Goal: Task Accomplishment & Management: Manage account settings

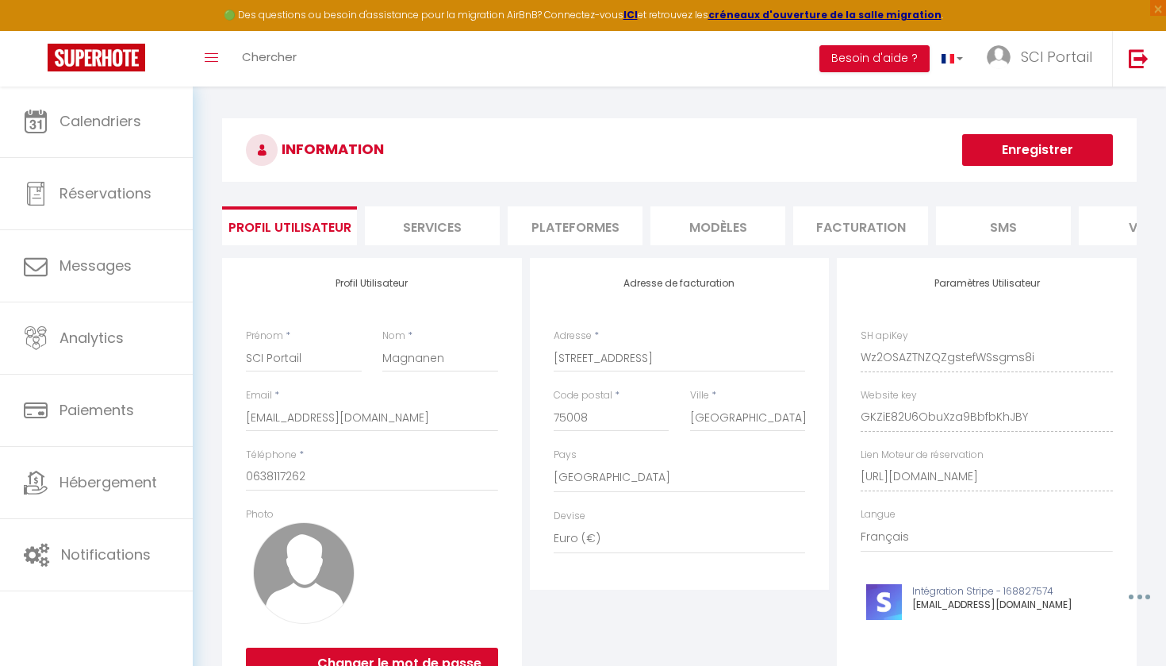
select select "28"
select select "fr"
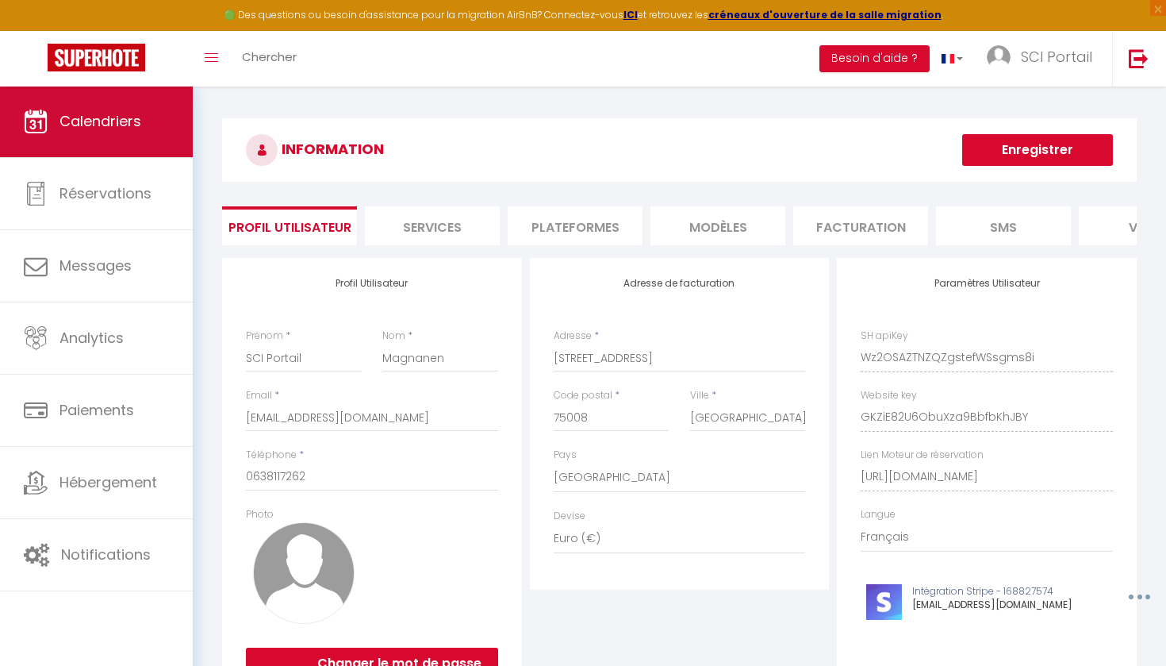
click at [91, 113] on span "Calendriers" at bounding box center [101, 121] width 82 height 20
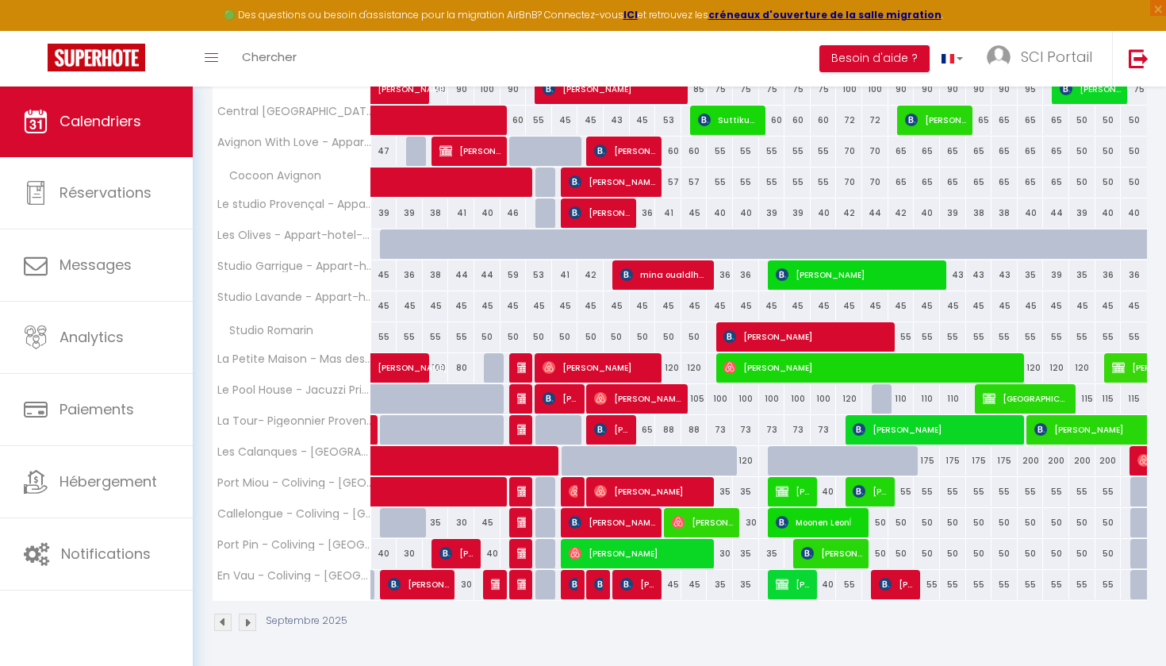
scroll to position [286, 0]
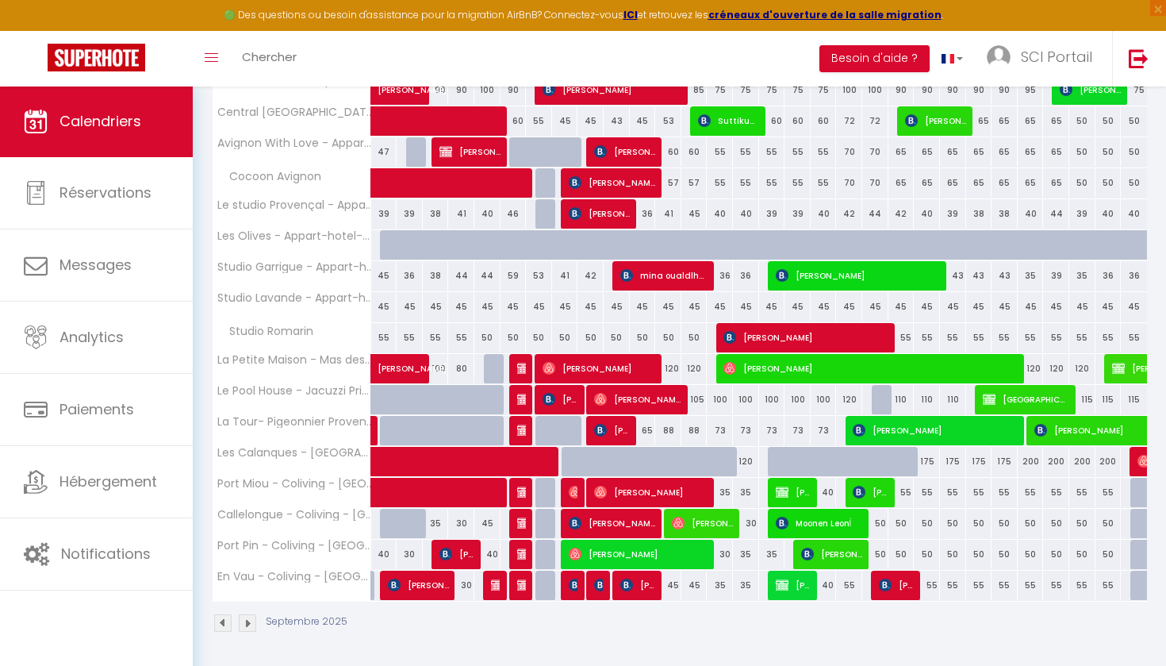
click at [637, 579] on span "[PERSON_NAME]" at bounding box center [638, 585] width 35 height 30
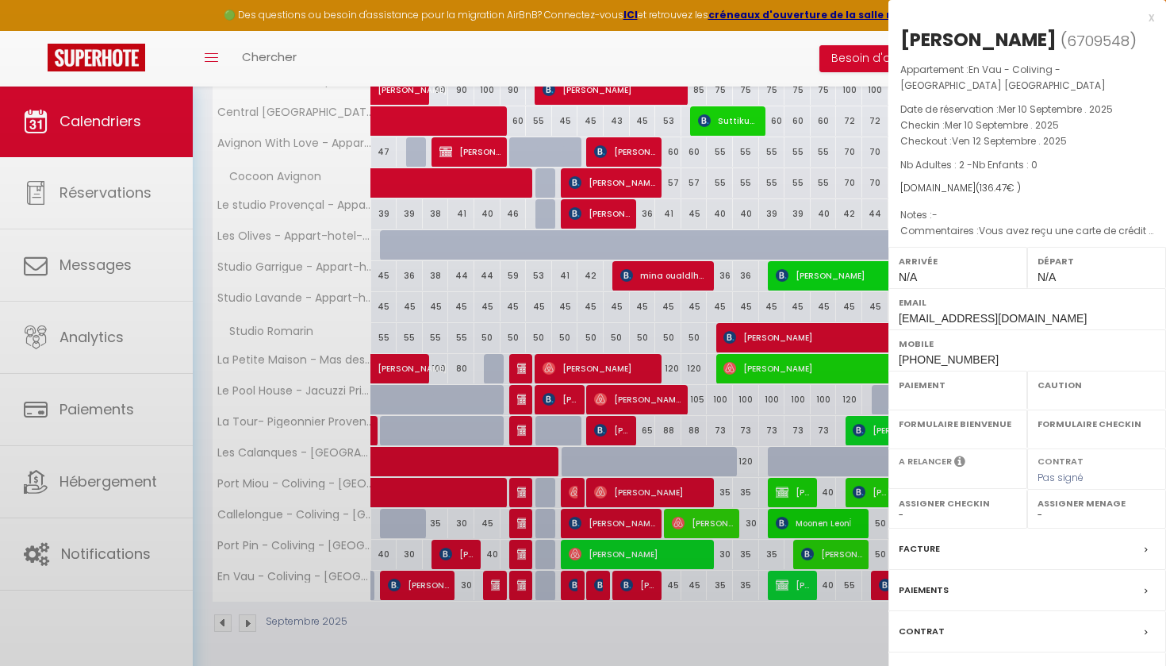
select select "KO"
select select "0"
select select "1"
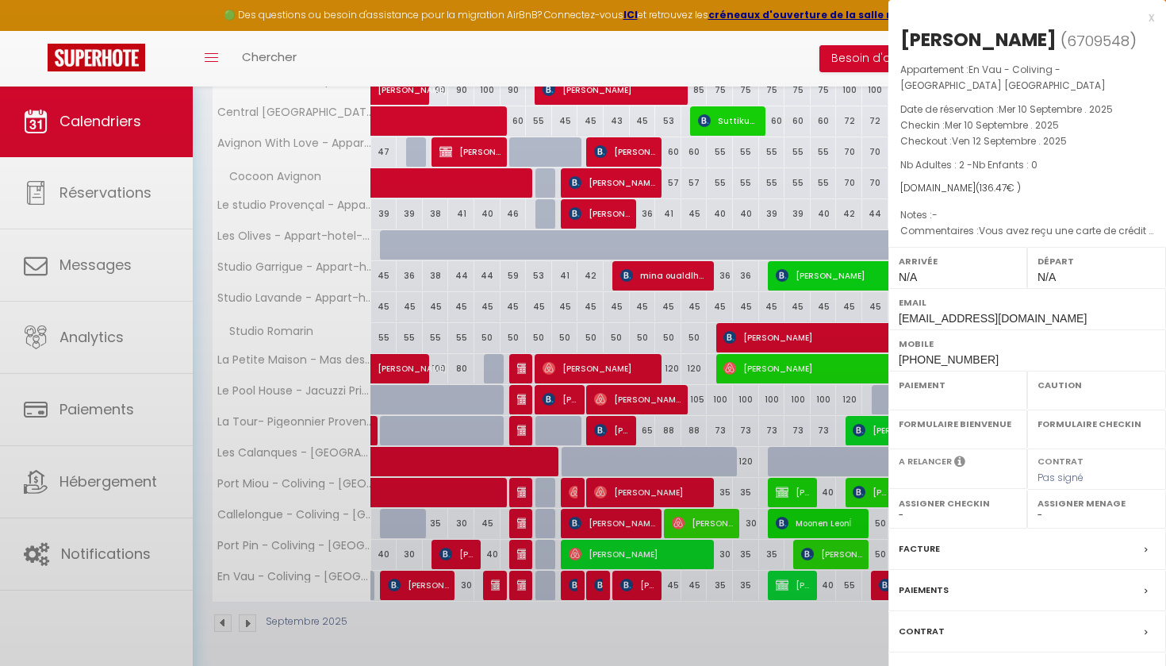
select select
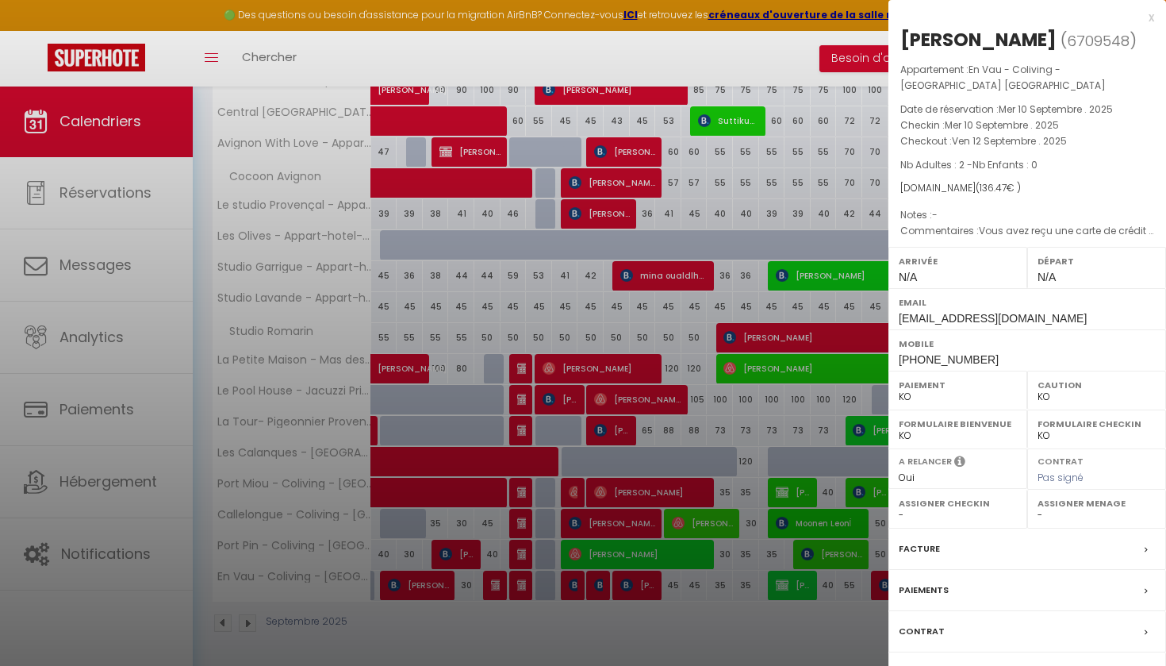
select select "OK"
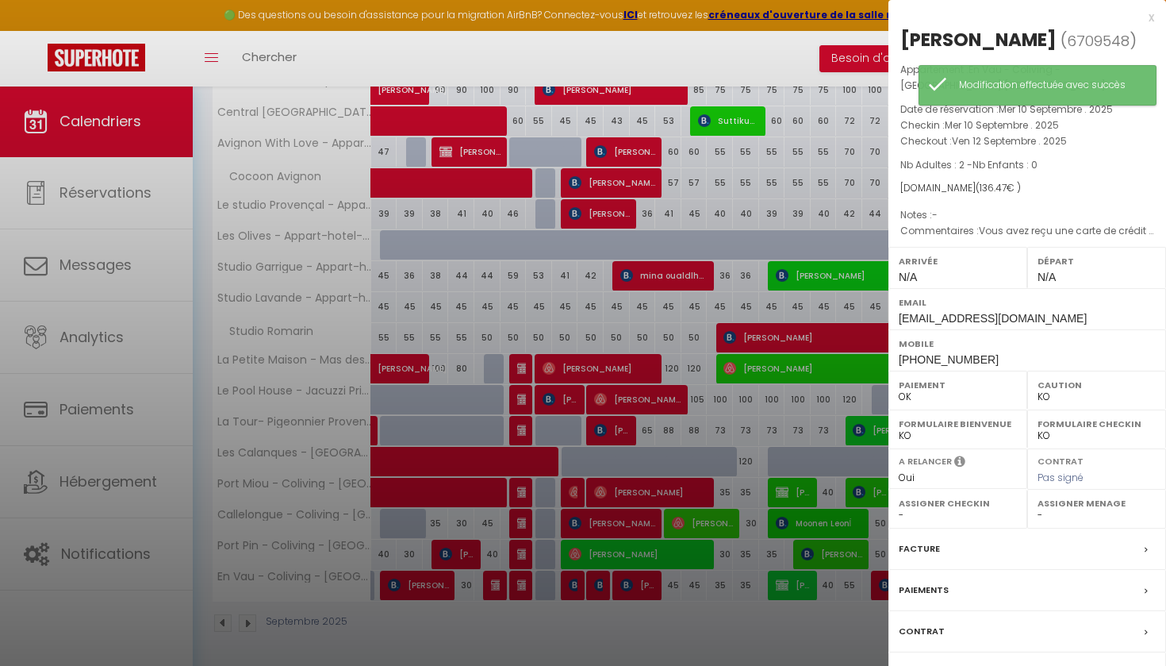
click at [922, 582] on label "Paiements" at bounding box center [924, 590] width 50 height 17
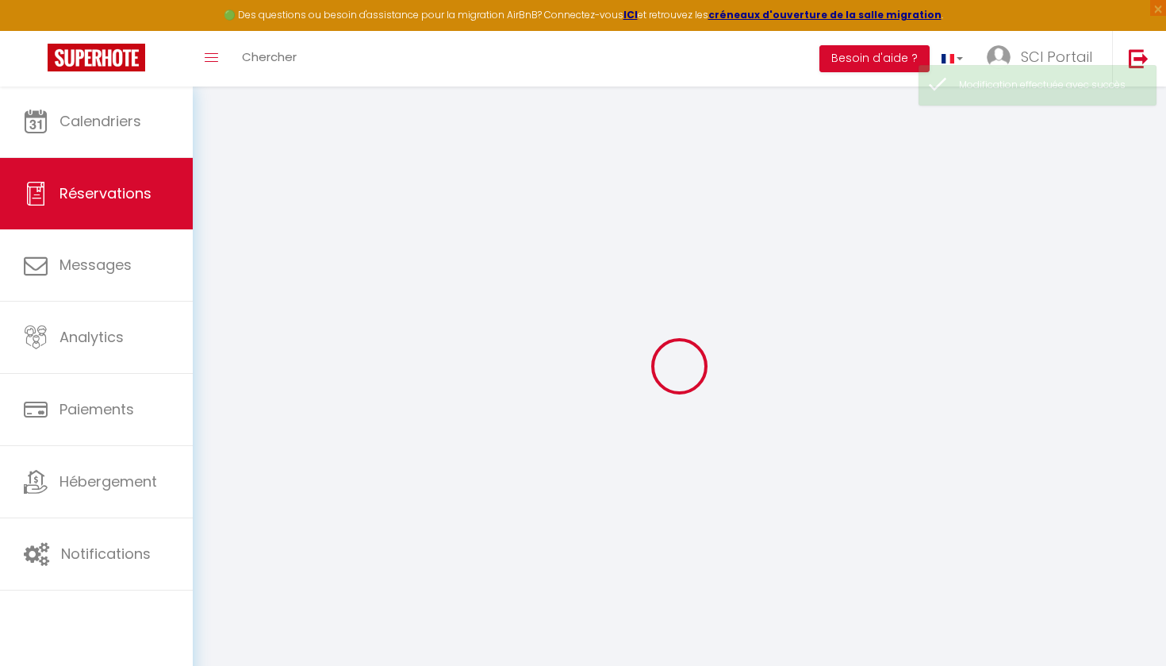
select select
select select "14"
select select
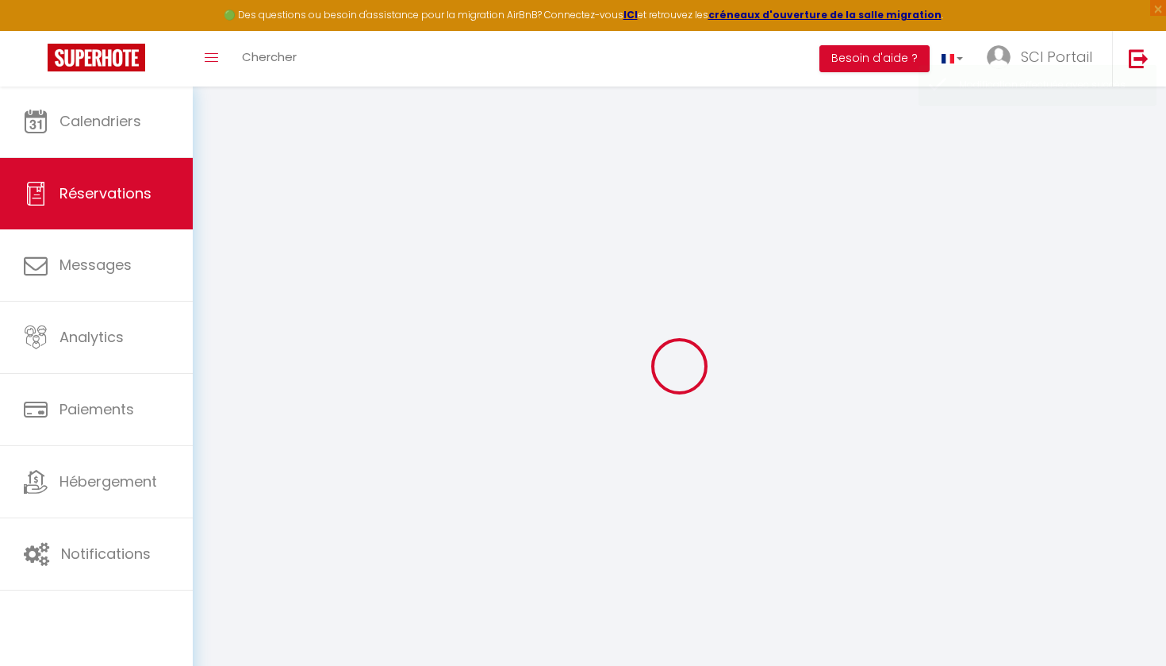
select select
checkbox input "false"
select select
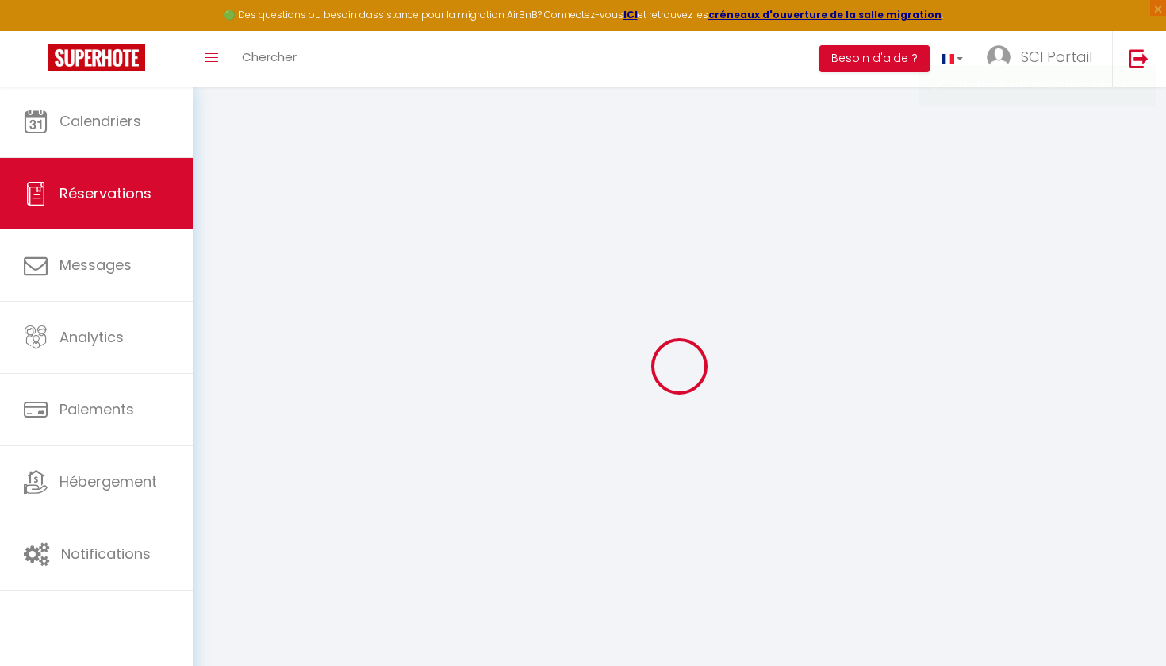
checkbox input "false"
type textarea "Vous avez reçu une carte de crédit virtuelle pour cette réservation.Vous pourre…"
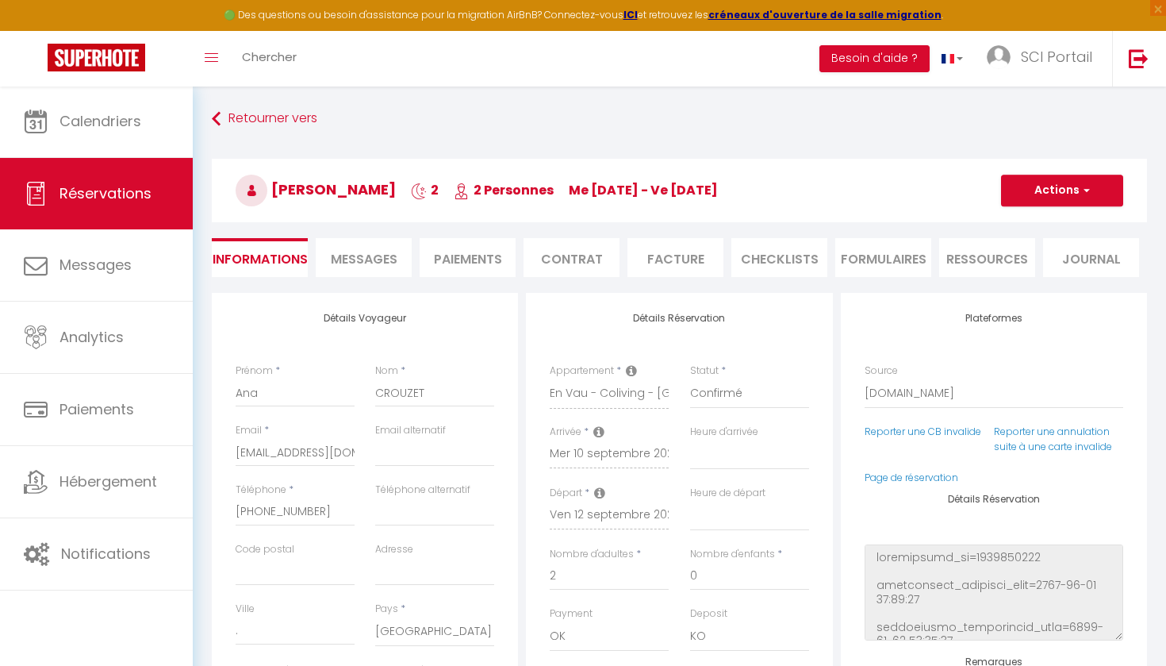
type input "67"
type input "4.67"
select select
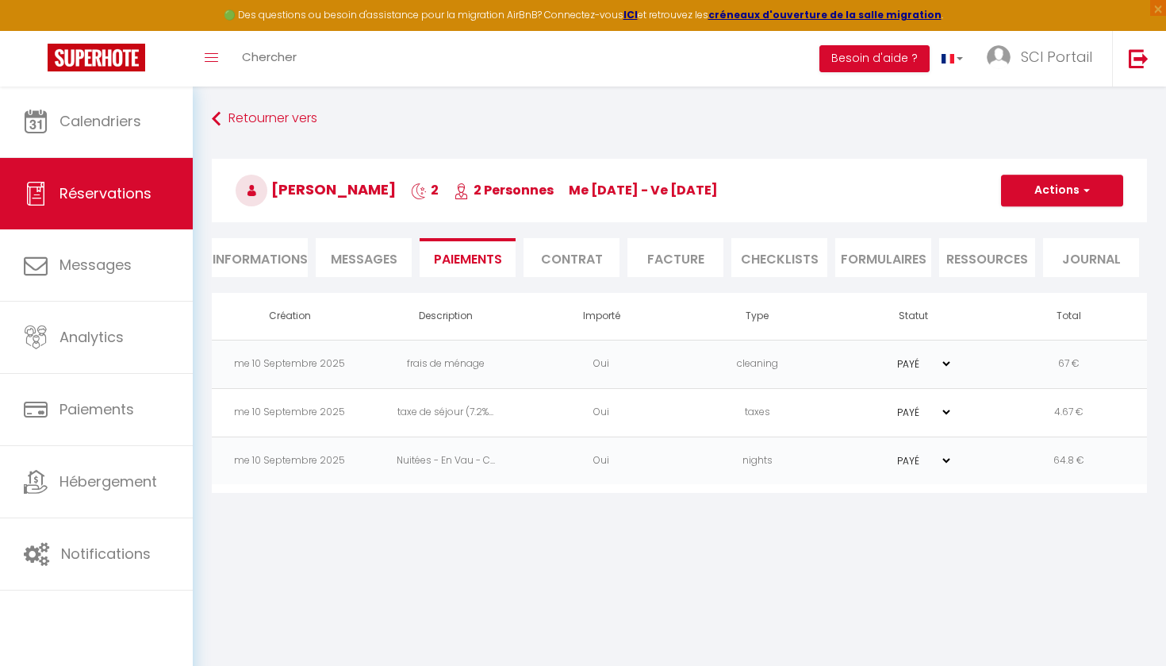
select select
click at [271, 249] on li "Informations" at bounding box center [260, 257] width 96 height 39
select select
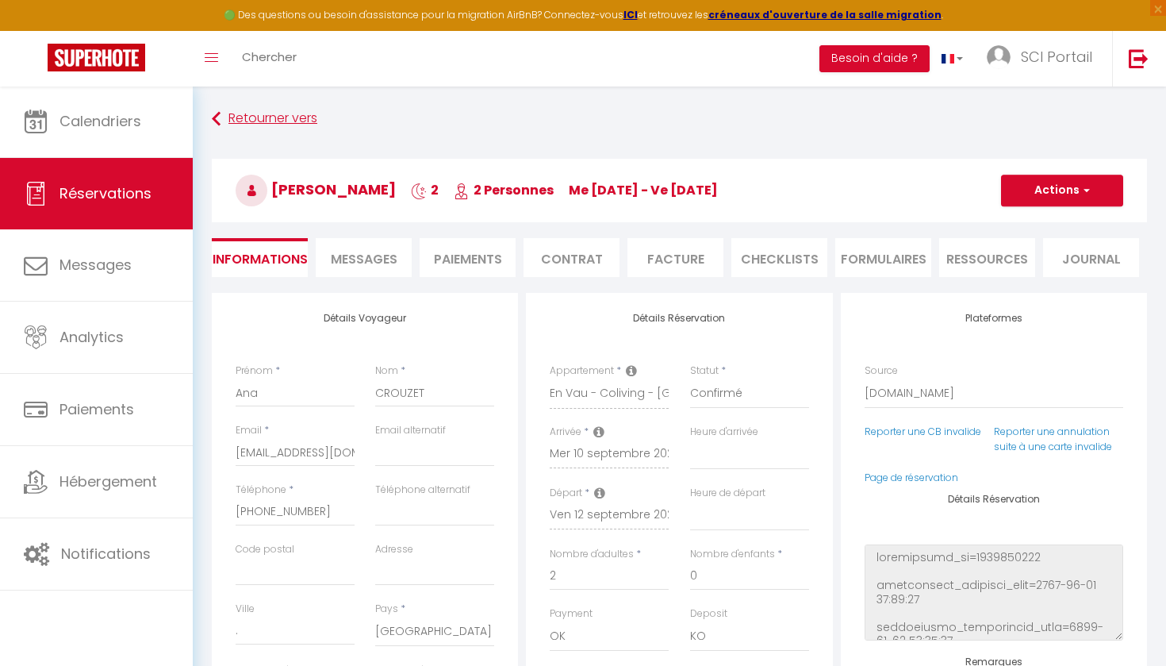
click at [259, 114] on link "Retourner vers" at bounding box center [680, 119] width 936 height 29
select select
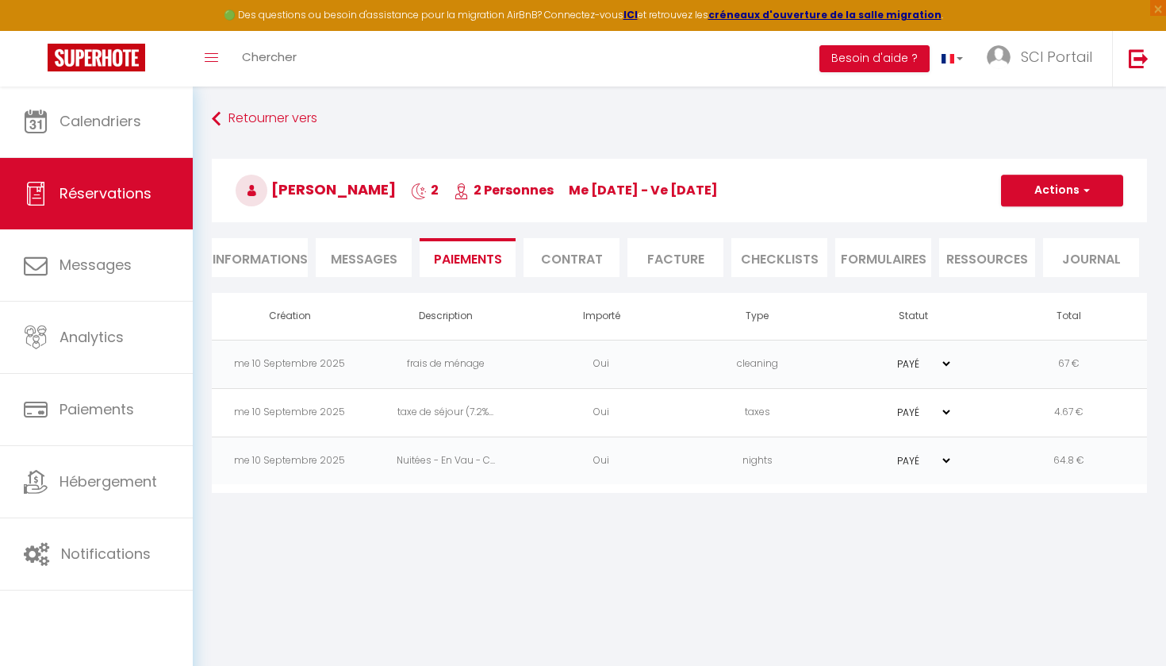
click at [263, 252] on li "Informations" at bounding box center [260, 257] width 96 height 39
select select
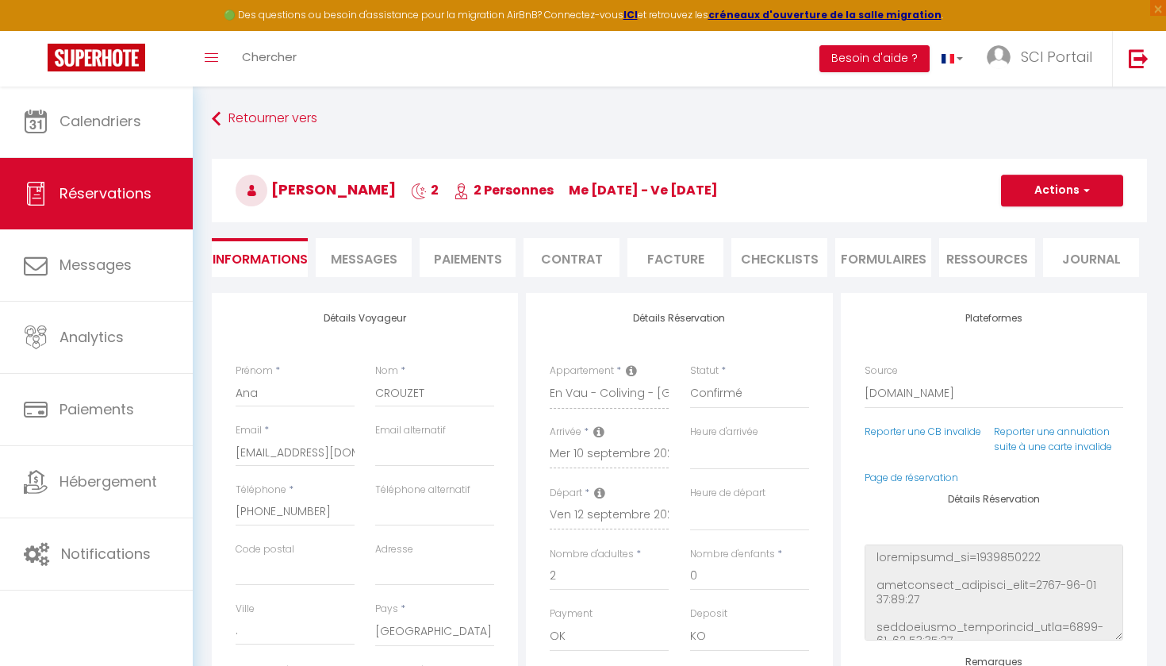
click at [364, 252] on span "Messages" at bounding box center [364, 259] width 67 height 18
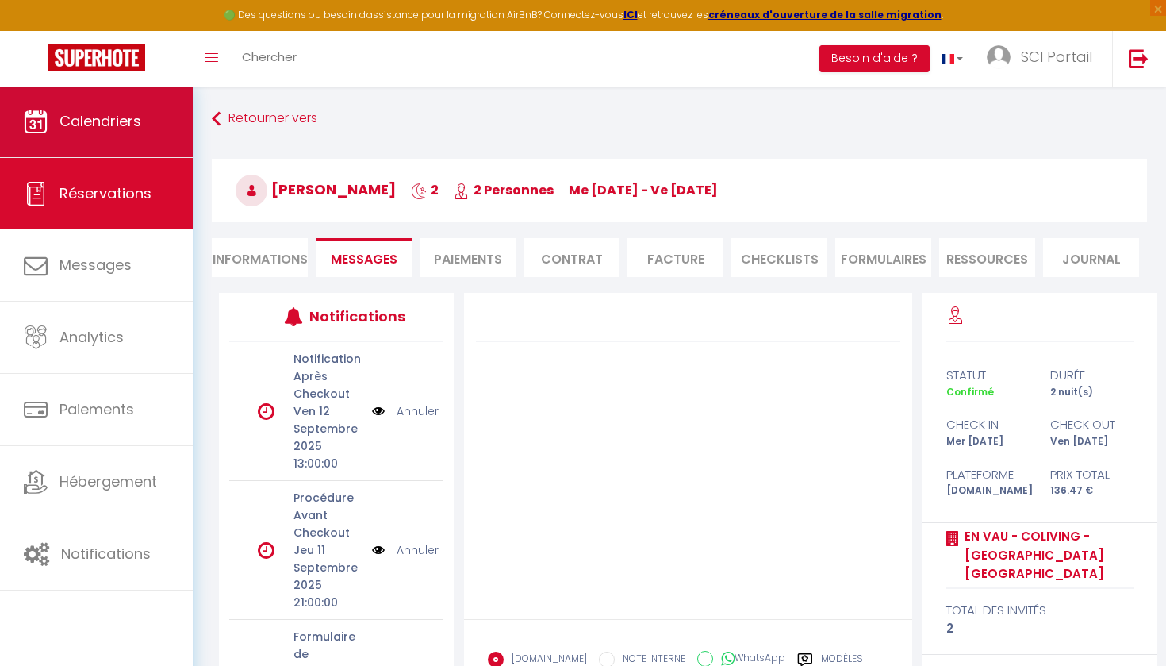
click at [98, 116] on span "Calendriers" at bounding box center [101, 121] width 82 height 20
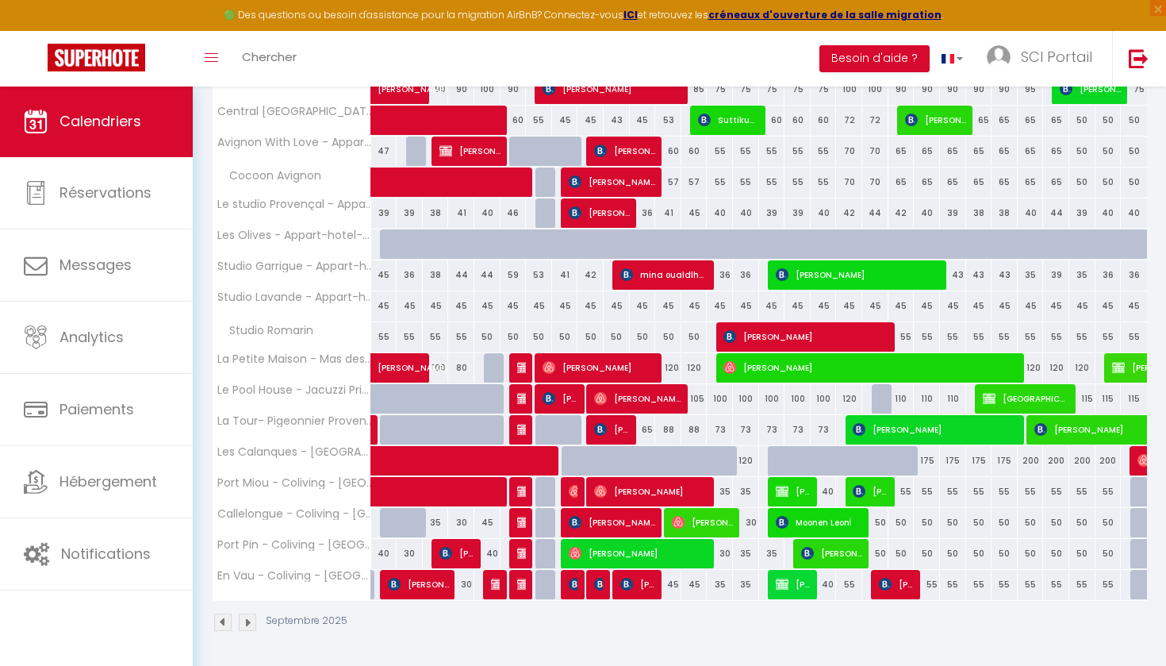
scroll to position [286, 0]
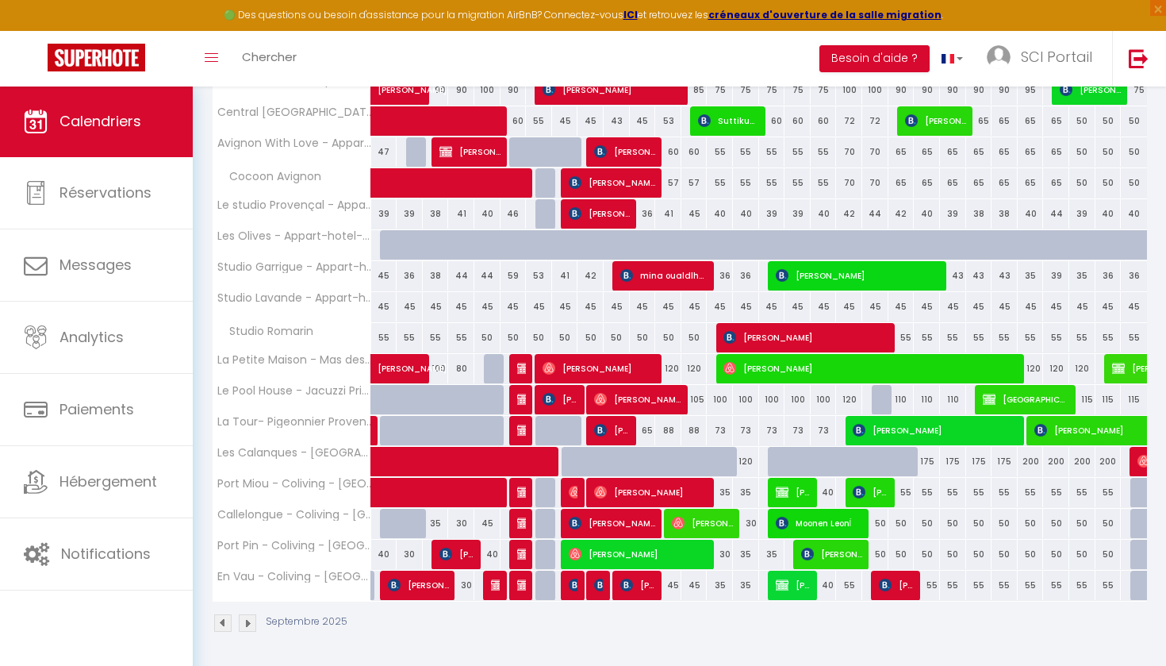
click at [636, 582] on span "[PERSON_NAME]" at bounding box center [638, 585] width 35 height 30
select select "OK"
select select "KO"
select select "0"
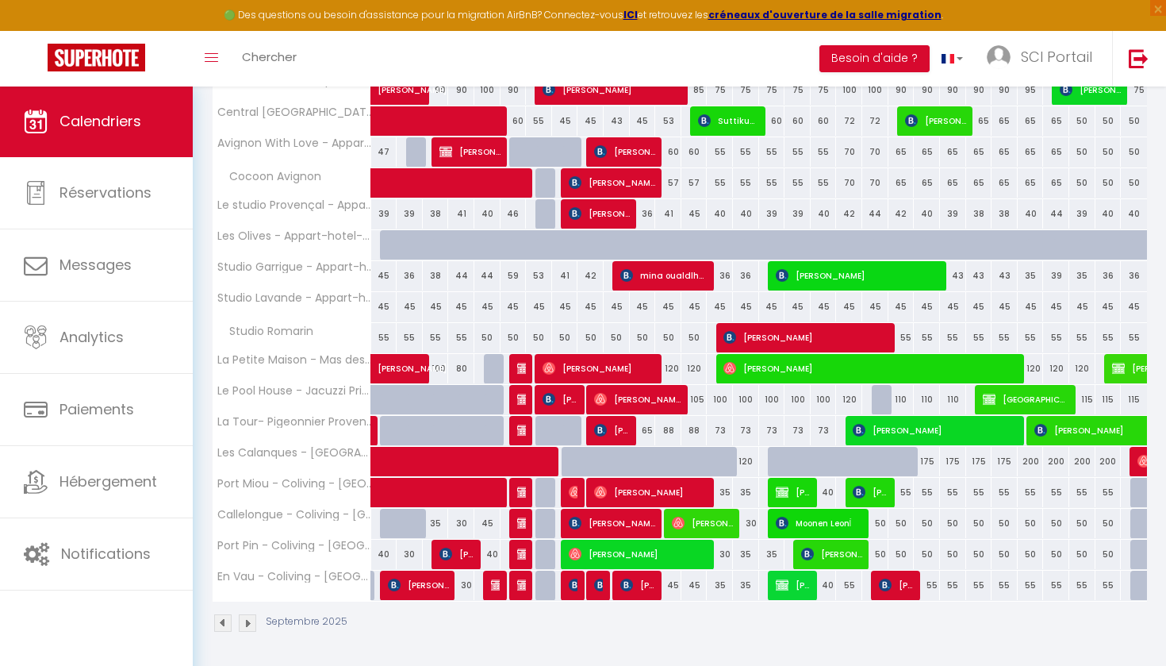
select select "1"
select select
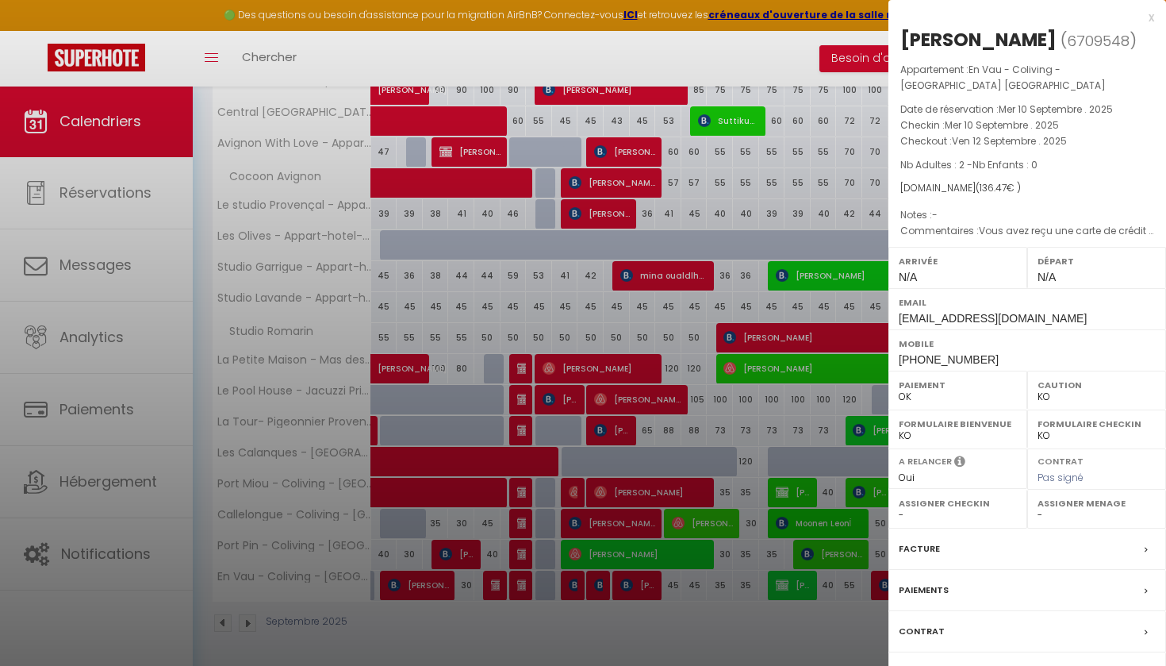
click at [922, 582] on label "Paiements" at bounding box center [924, 590] width 50 height 17
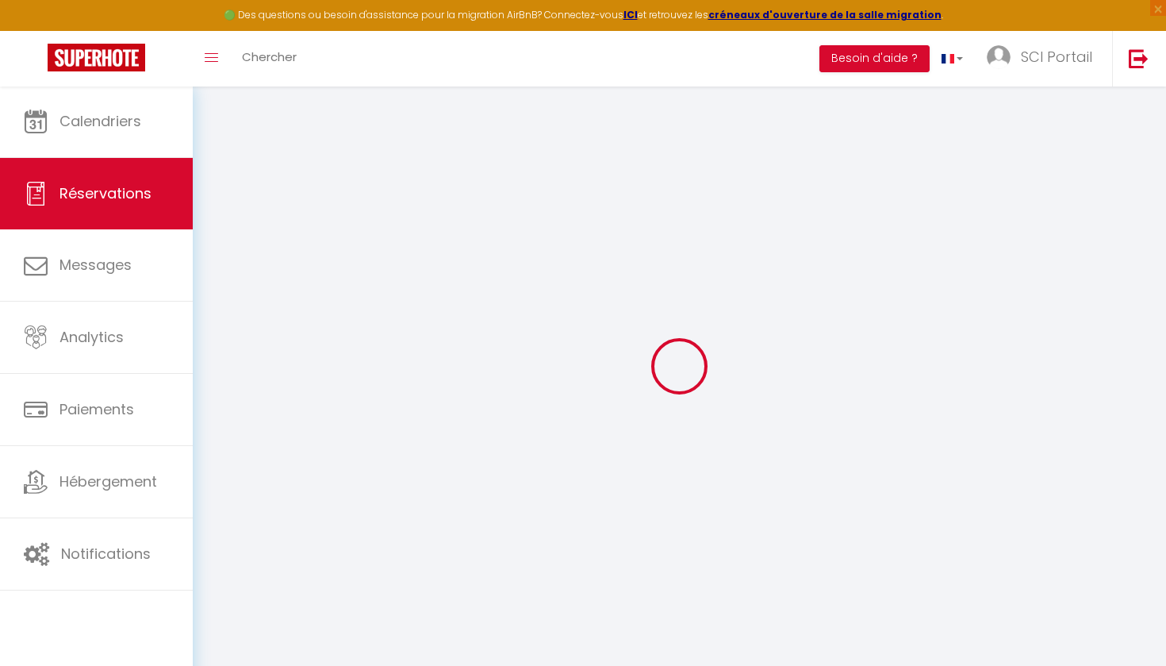
select select
checkbox input "false"
select select
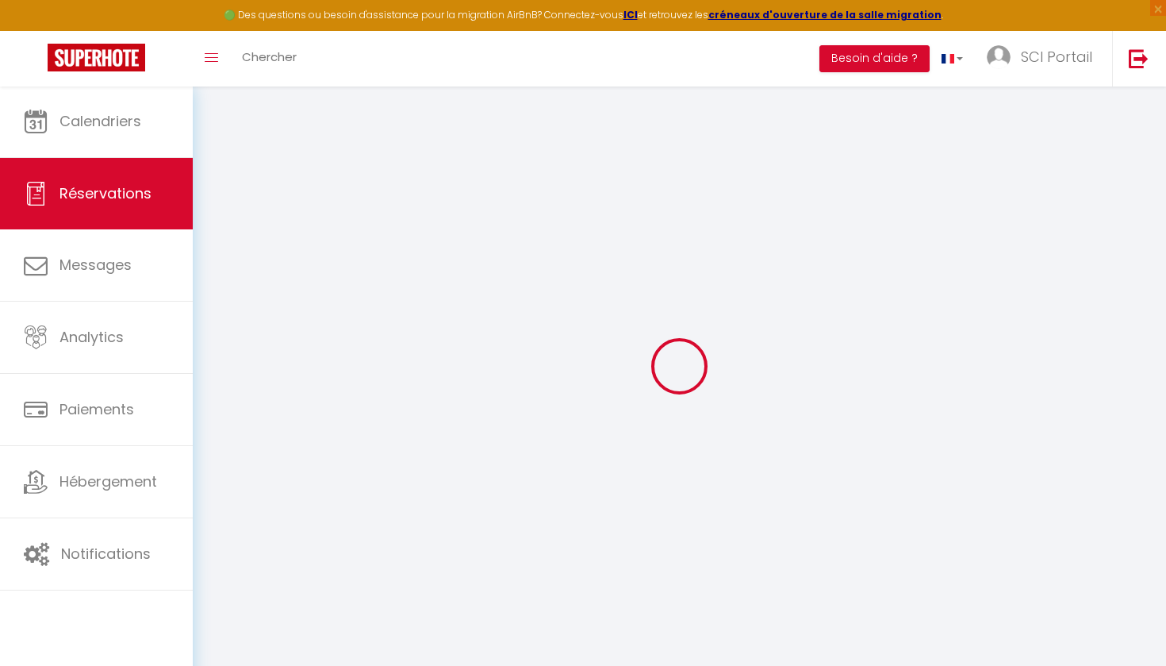
checkbox input "false"
type textarea "Vous avez reçu une carte de crédit virtuelle pour cette réservation.Vous pourre…"
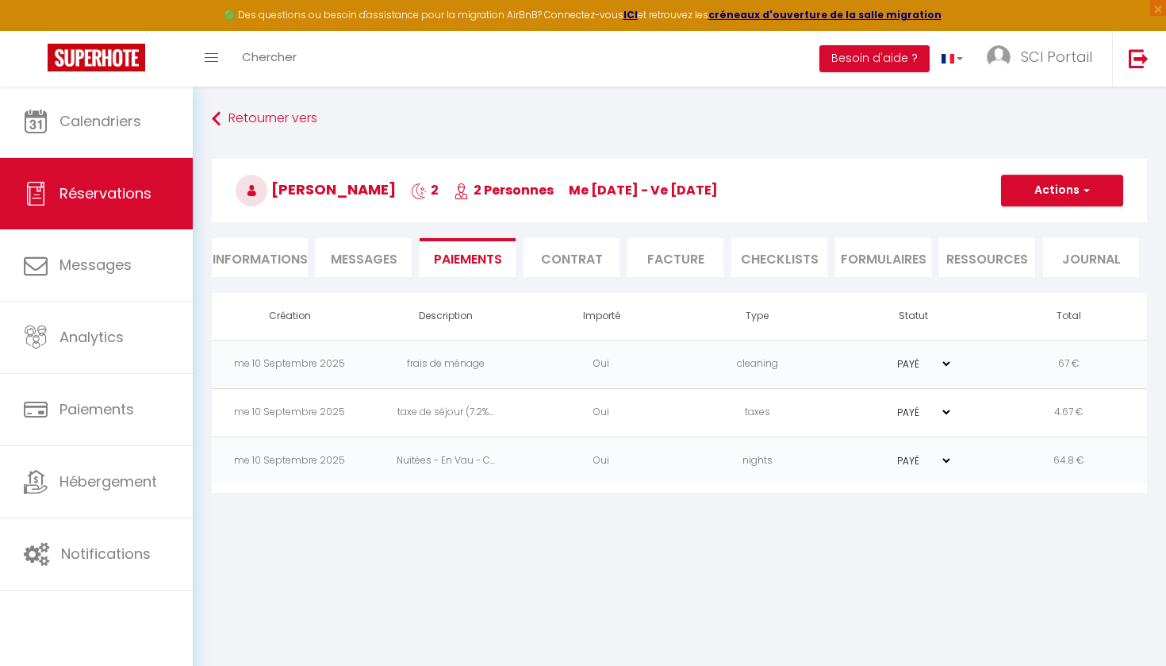
click at [364, 252] on span "Messages" at bounding box center [364, 259] width 67 height 18
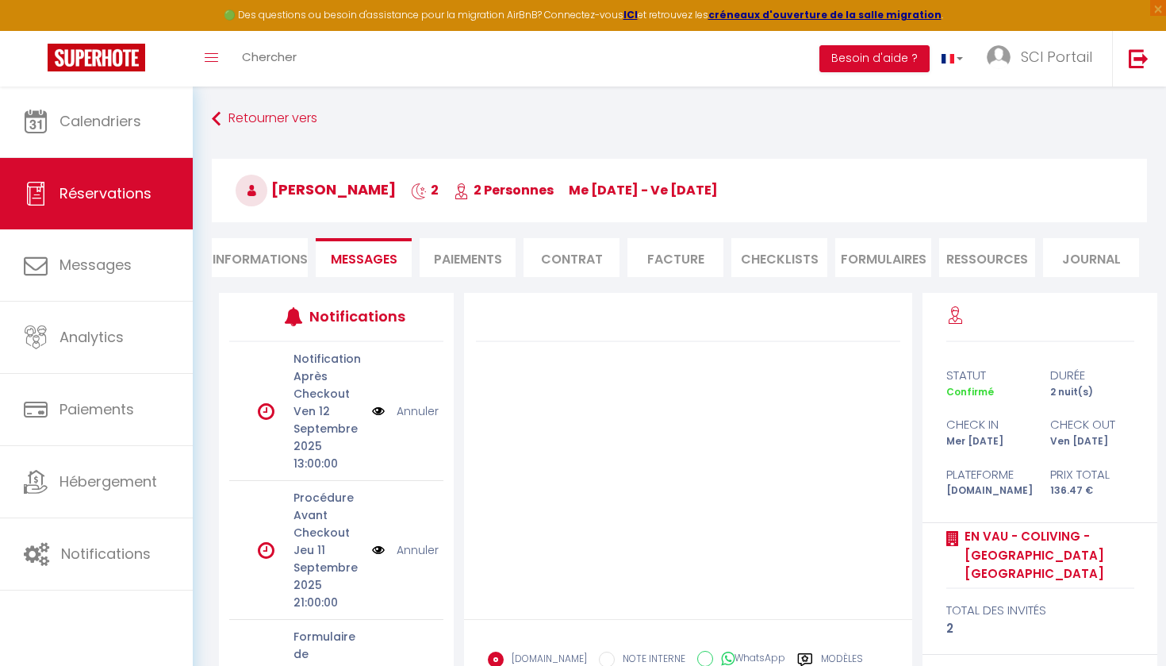
click at [261, 253] on li "Informations" at bounding box center [260, 257] width 96 height 39
select select
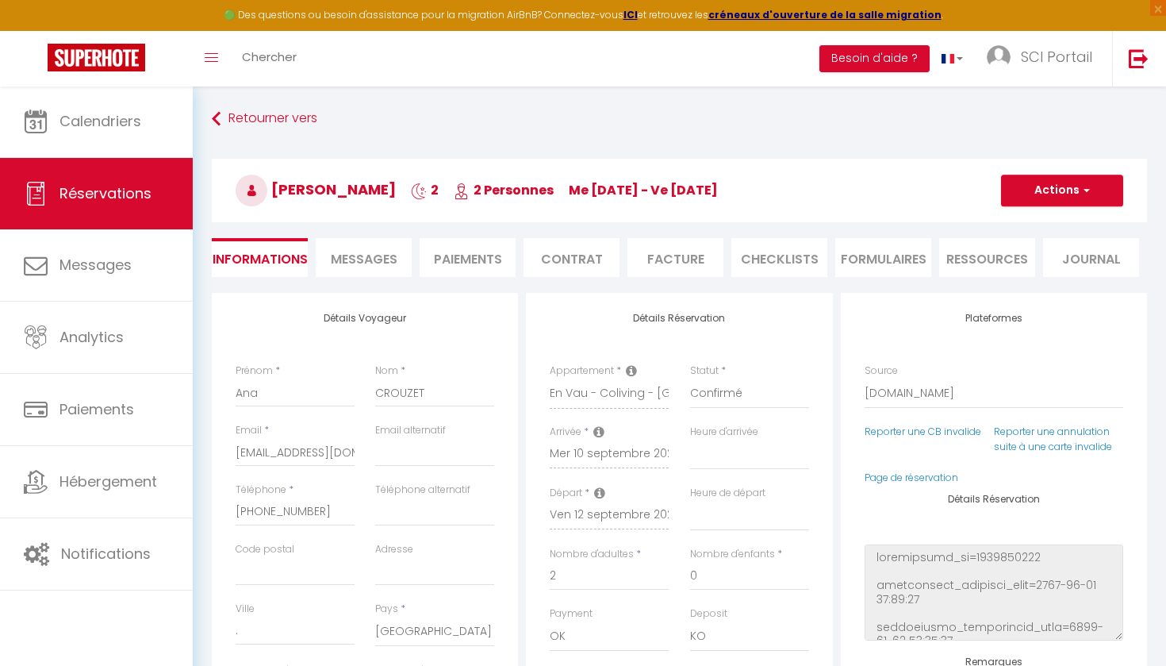
select select
checkbox input "false"
select select
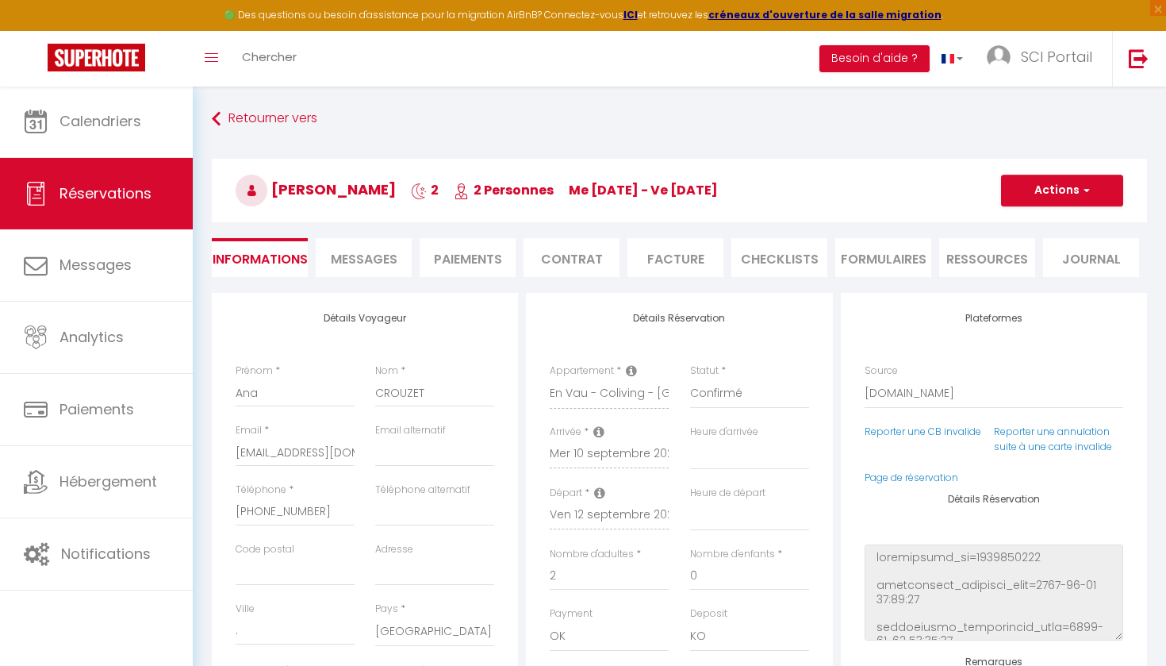
checkbox input "false"
